Goal: Task Accomplishment & Management: Use online tool/utility

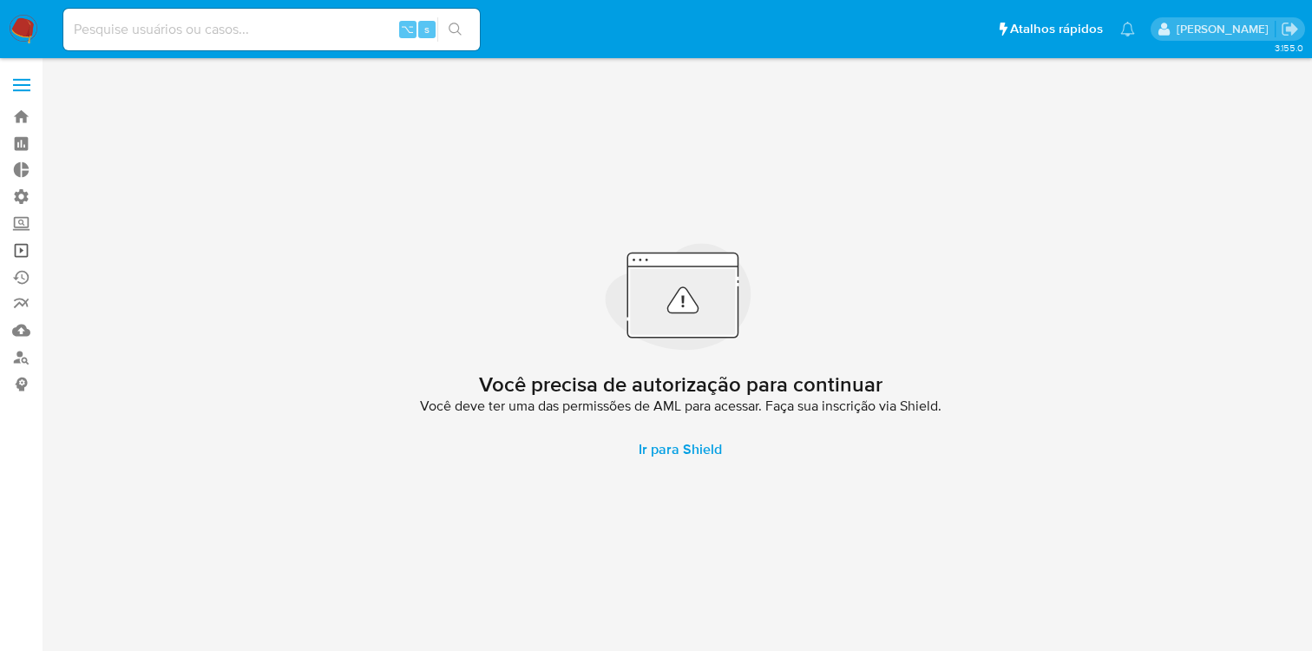
click at [20, 246] on link "Operações em massa" at bounding box center [103, 250] width 207 height 27
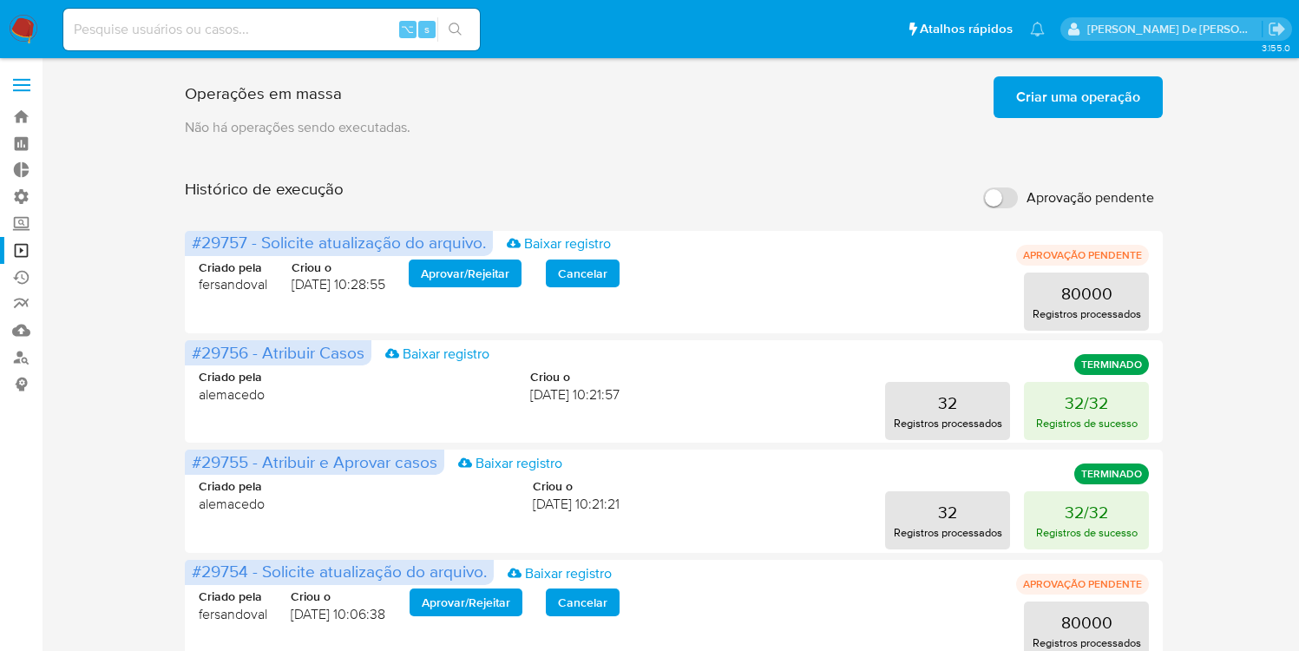
click at [995, 209] on label "Aprovação pendente" at bounding box center [1069, 198] width 188 height 38
click at [995, 208] on input "Aprovação pendente" at bounding box center [1000, 197] width 35 height 21
checkbox input "true"
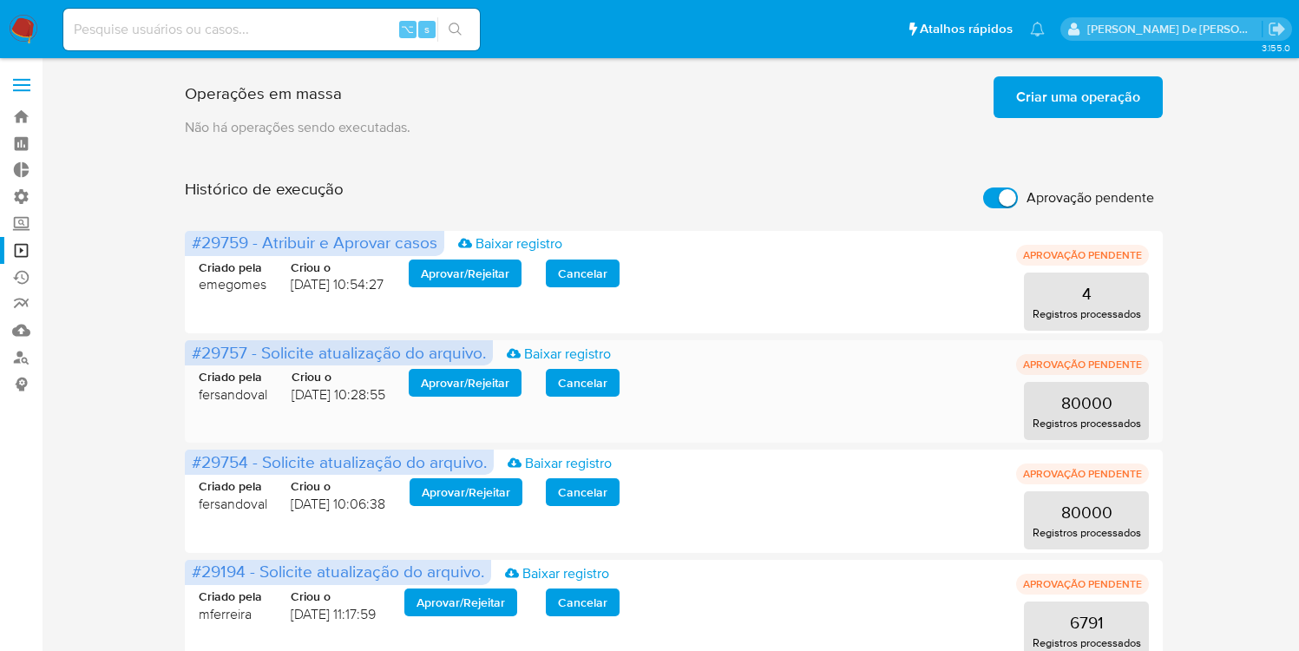
click at [443, 387] on span "Aprovar / Rejeitar" at bounding box center [465, 383] width 89 height 24
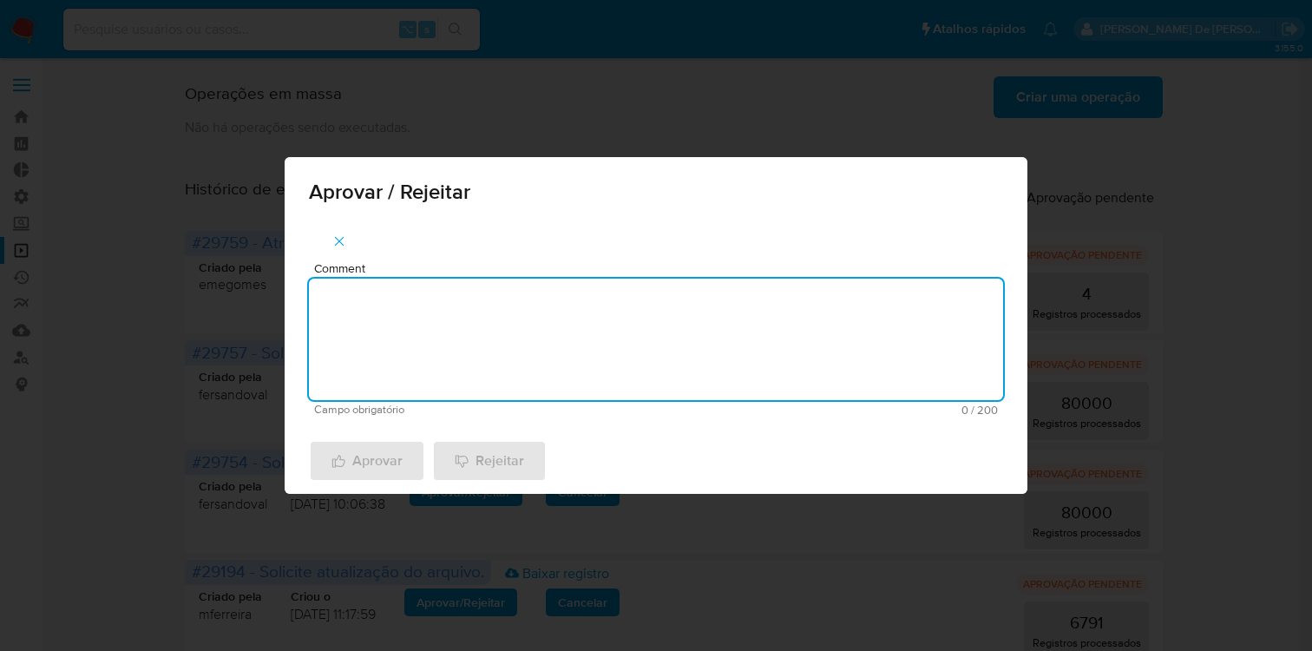
click at [459, 384] on textarea "Comment" at bounding box center [656, 340] width 694 height 122
type textarea "De acordo"
click at [395, 463] on span "Aprovar" at bounding box center [367, 461] width 71 height 38
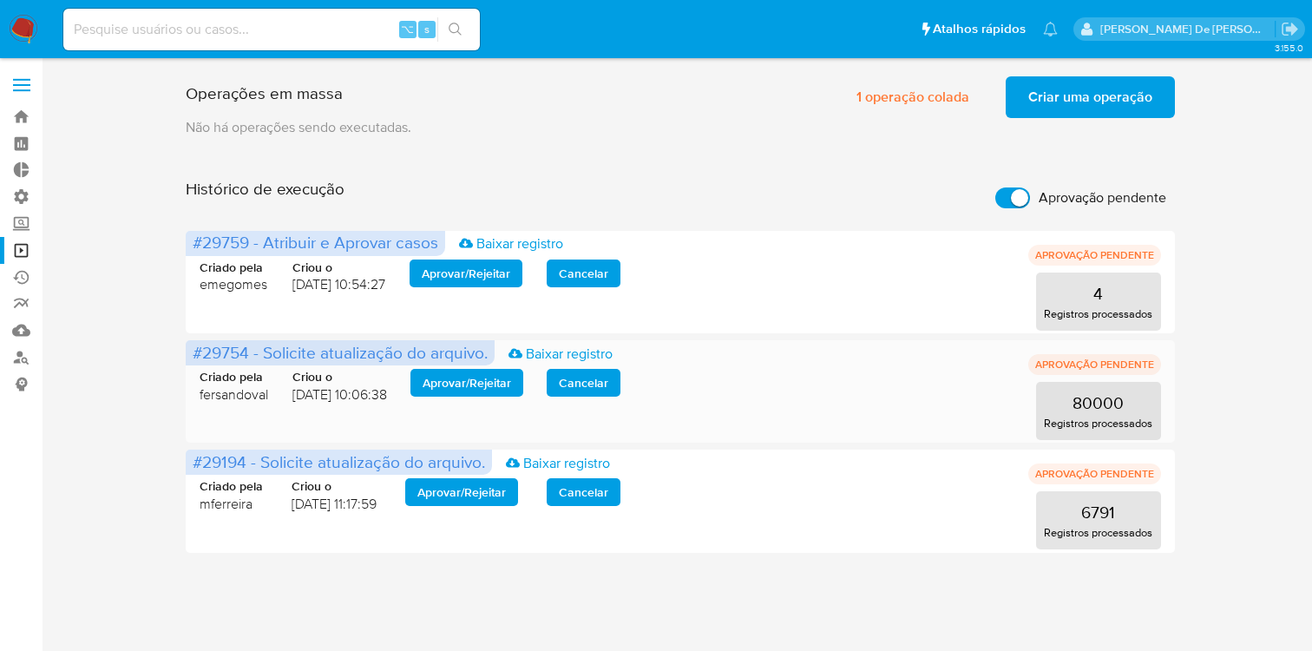
click at [452, 385] on span "Aprovar / Rejeitar" at bounding box center [467, 383] width 89 height 24
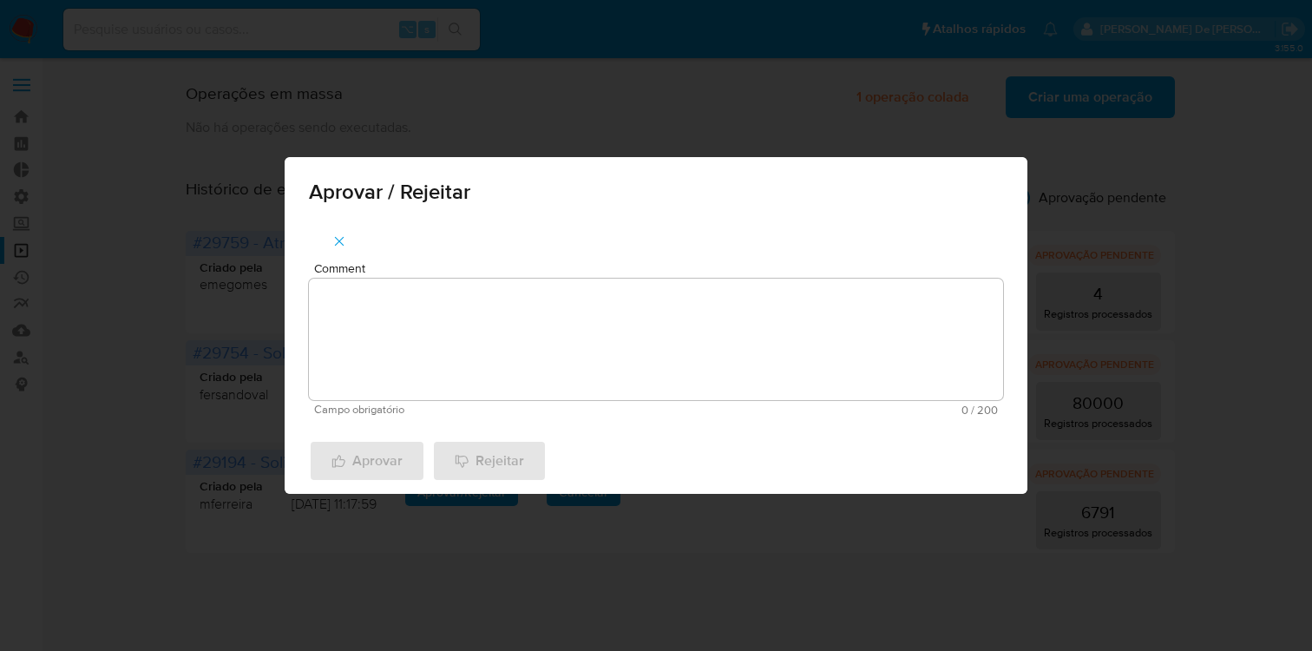
click at [49, 401] on div "Aprovar / Rejeitar Comment Campo obrigatório 0 / 200 200 caracteres restantes A…" at bounding box center [656, 325] width 1312 height 651
click at [338, 241] on icon "button" at bounding box center [340, 241] width 16 height 16
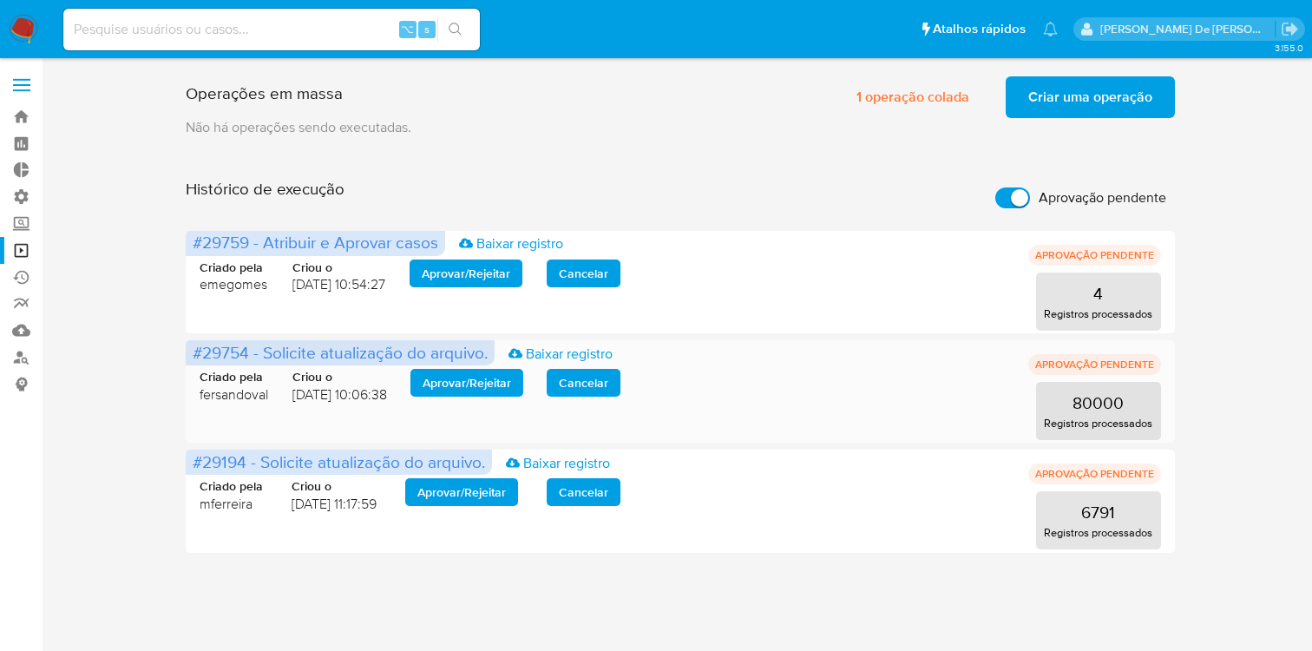
click at [473, 383] on span "Aprovar / Rejeitar" at bounding box center [467, 383] width 89 height 24
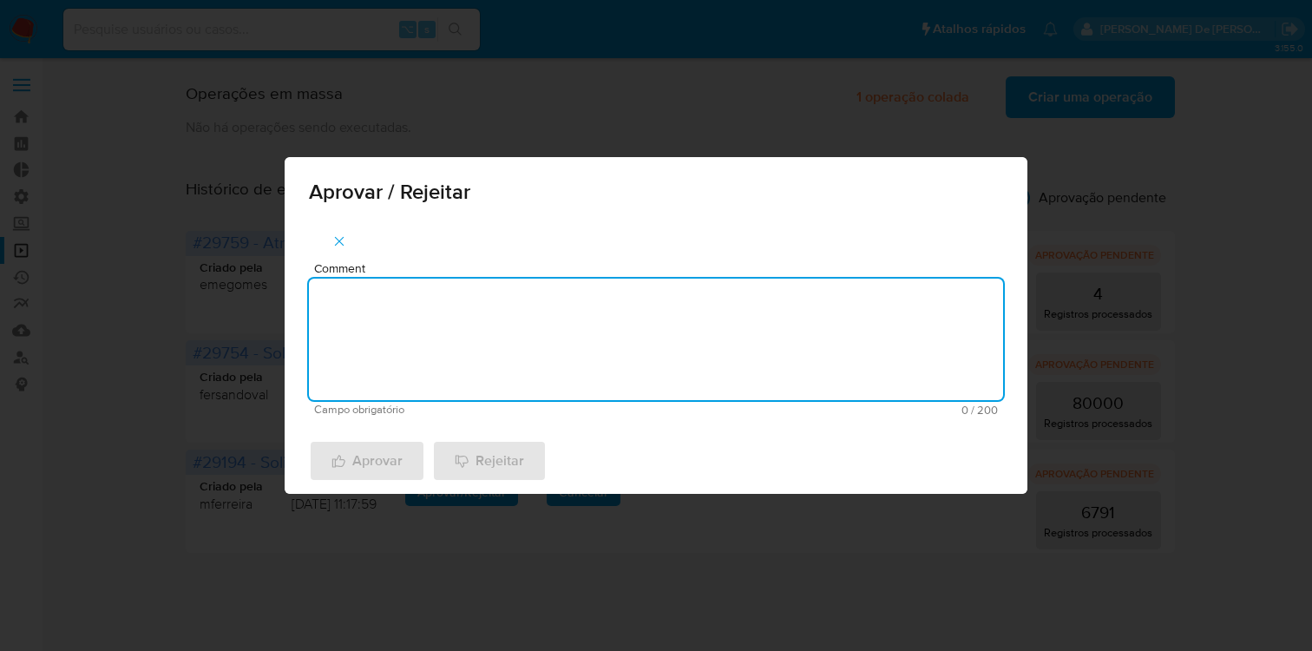
click at [473, 382] on textarea "Comment" at bounding box center [656, 340] width 694 height 122
type textarea "De acordo"
click at [376, 462] on span "Aprovar" at bounding box center [367, 461] width 71 height 38
